Goal: Transaction & Acquisition: Purchase product/service

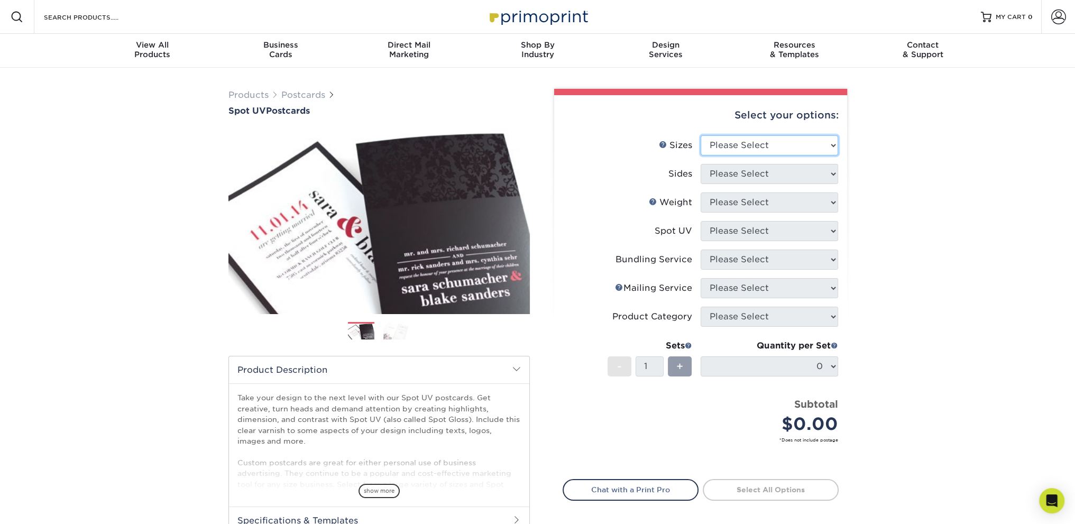
click at [798, 149] on select "Please Select 1.5" x 7" 2" x 6" 2" x 8" 2.12" x 5.5" 2.75" x 4.25" 2.75" x 8.5"…" at bounding box center [769, 145] width 137 height 20
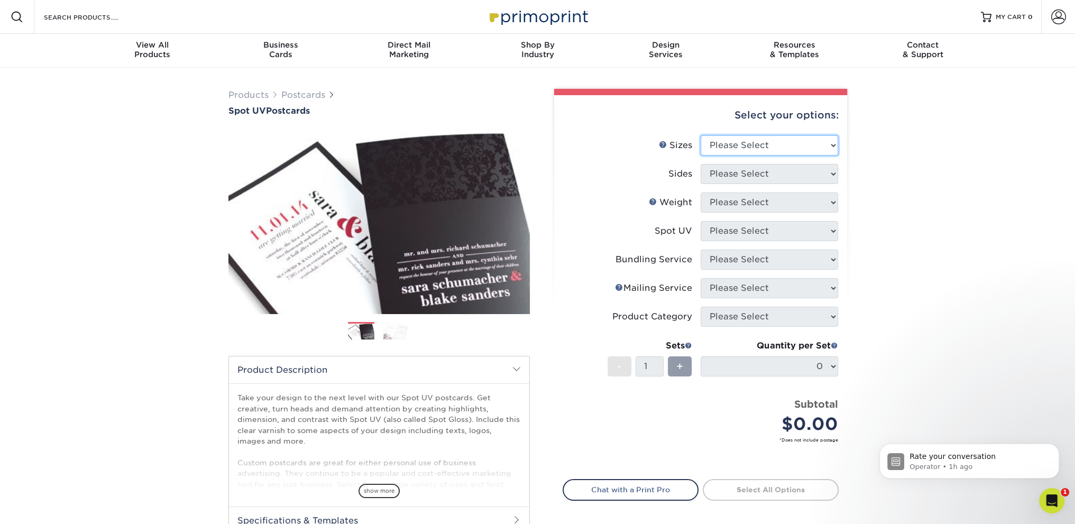
select select "5.00x7.00"
click at [701, 135] on select "Please Select 1.5" x 7" 2" x 6" 2" x 8" 2.12" x 5.5" 2.75" x 4.25" 2.75" x 8.5"…" at bounding box center [769, 145] width 137 height 20
click at [802, 176] on select "Please Select Print Both Sides Print Front Only" at bounding box center [769, 174] width 137 height 20
select select "32d3c223-f82c-492b-b915-ba065a00862f"
click at [701, 164] on select "Please Select Print Both Sides Print Front Only" at bounding box center [769, 174] width 137 height 20
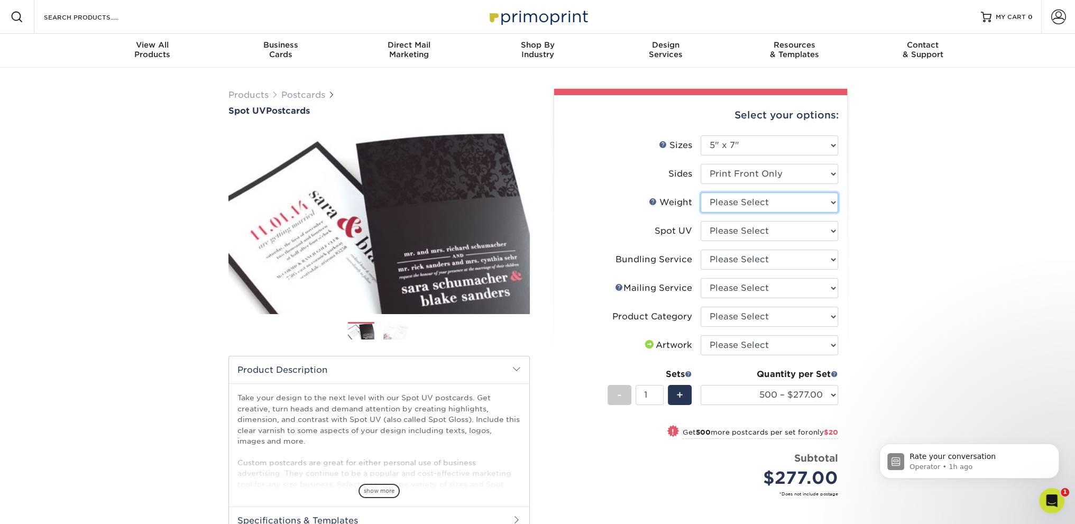
click at [804, 205] on select "Please Select 16PT" at bounding box center [769, 202] width 137 height 20
select select "16PT"
click at [701, 192] on select "Please Select 16PT" at bounding box center [769, 202] width 137 height 20
click at [808, 229] on select "Please Select Front Only" at bounding box center [769, 231] width 137 height 20
select select "1"
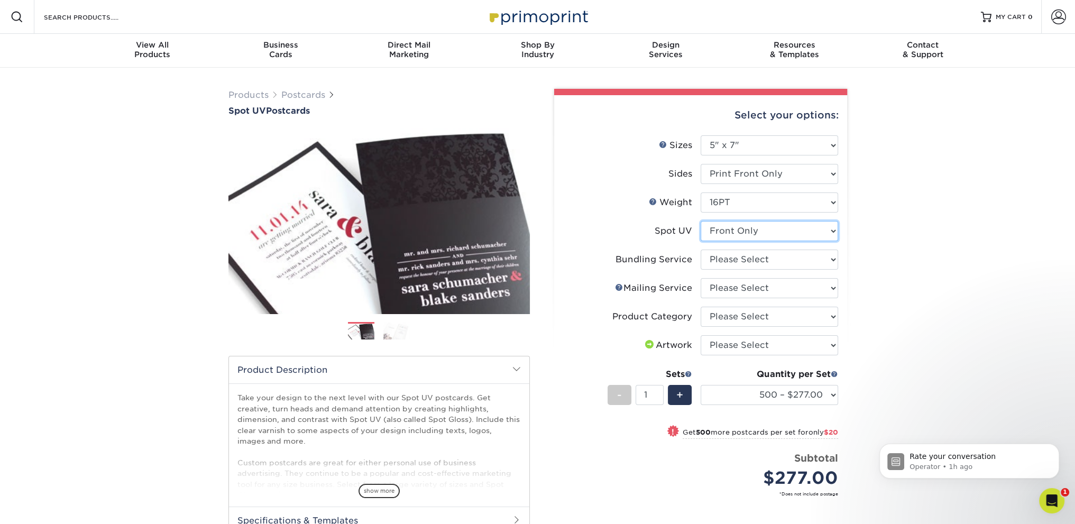
click at [701, 221] on select "Please Select Front Only" at bounding box center [769, 231] width 137 height 20
click at [827, 397] on select "500 – $277.00 1000 – $297.00 2500 – $609.00 5000 – $822.00 10000 – $1534.00 150…" at bounding box center [769, 395] width 137 height 20
drag, startPoint x: 926, startPoint y: 329, endPoint x: 939, endPoint y: 160, distance: 169.6
